Goal: Navigation & Orientation: Find specific page/section

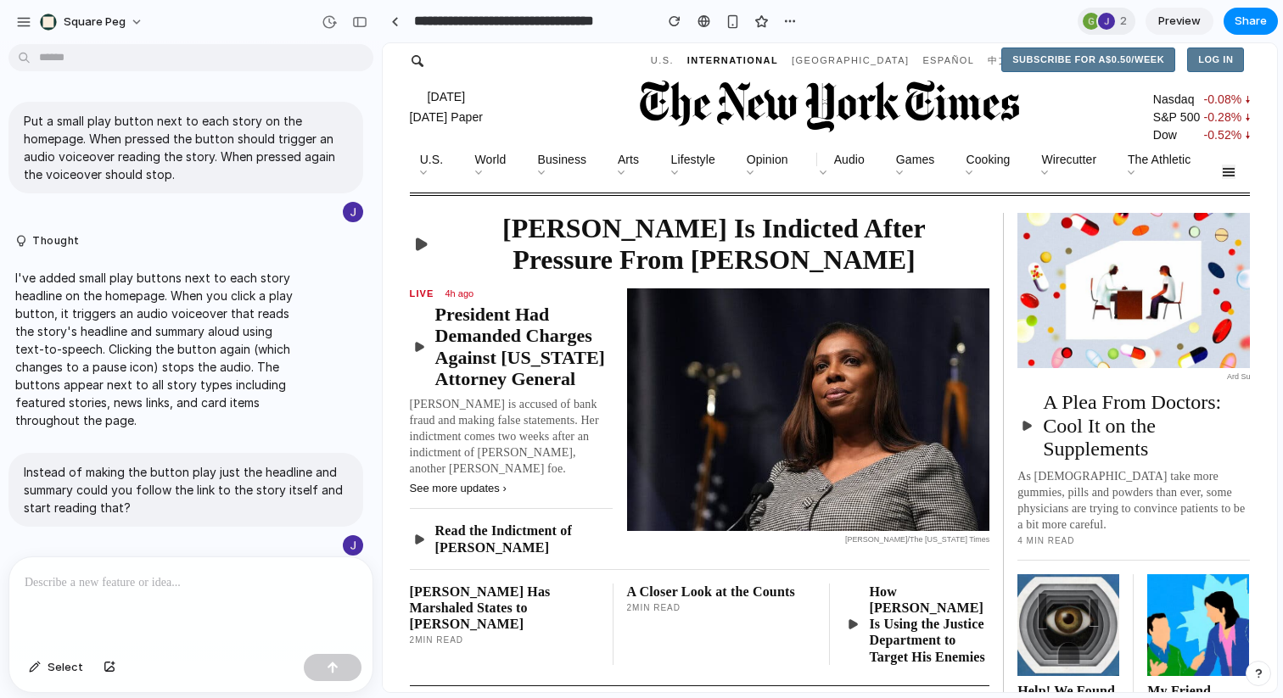
scroll to position [1790, 0]
